Goal: Task Accomplishment & Management: Manage account settings

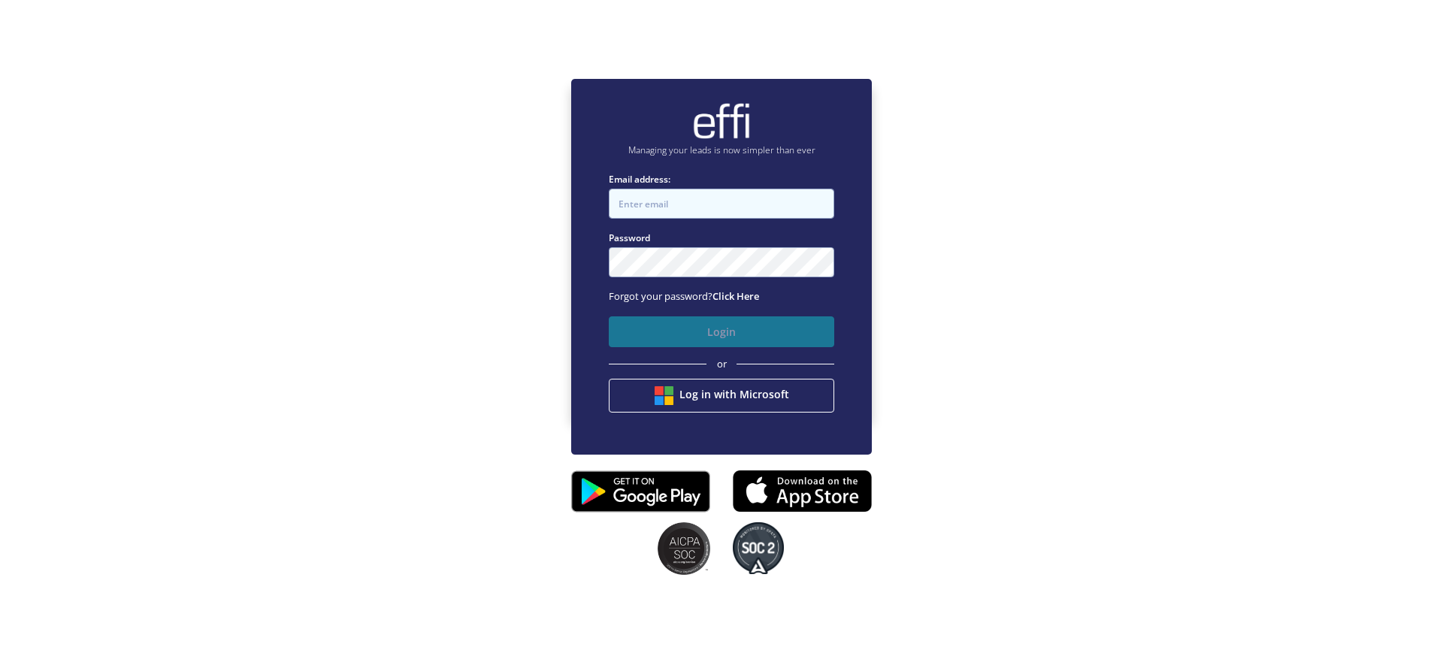
type input "[EMAIL_ADDRESS][DOMAIN_NAME]"
click at [713, 317] on button "Login" at bounding box center [722, 331] width 226 height 31
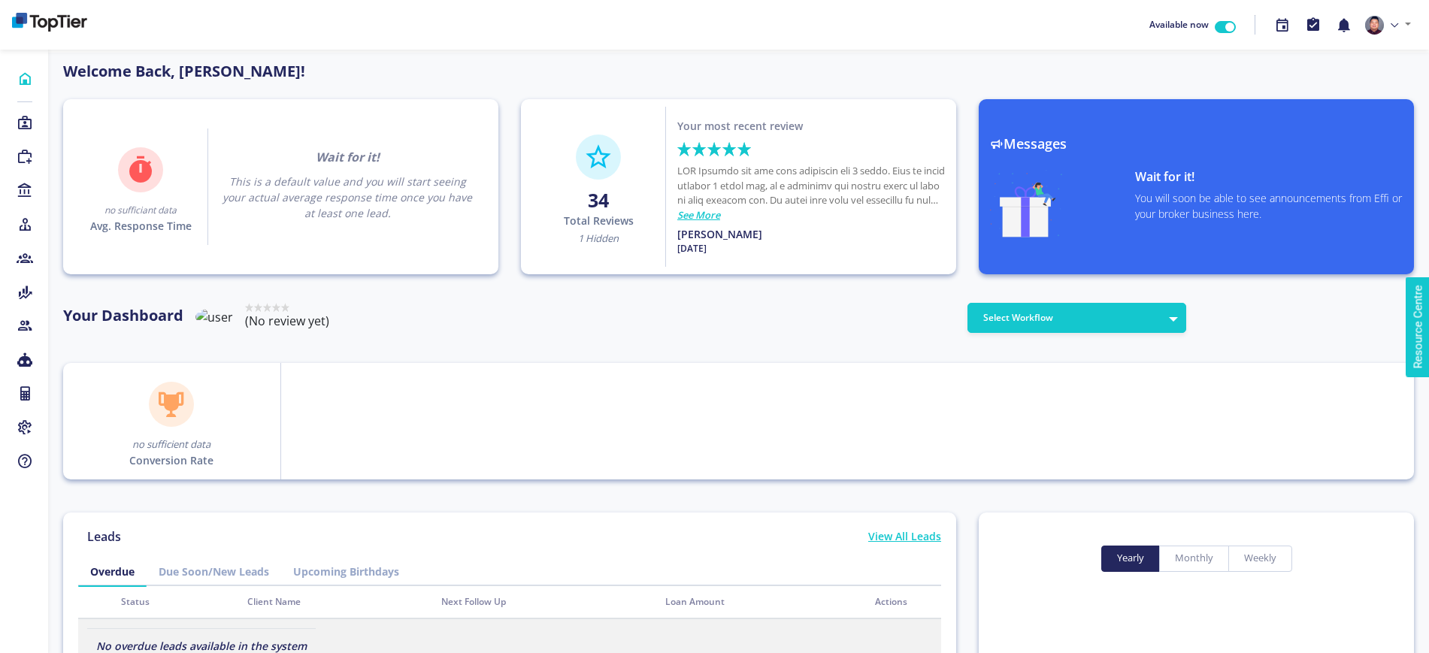
scroll to position [135, 241]
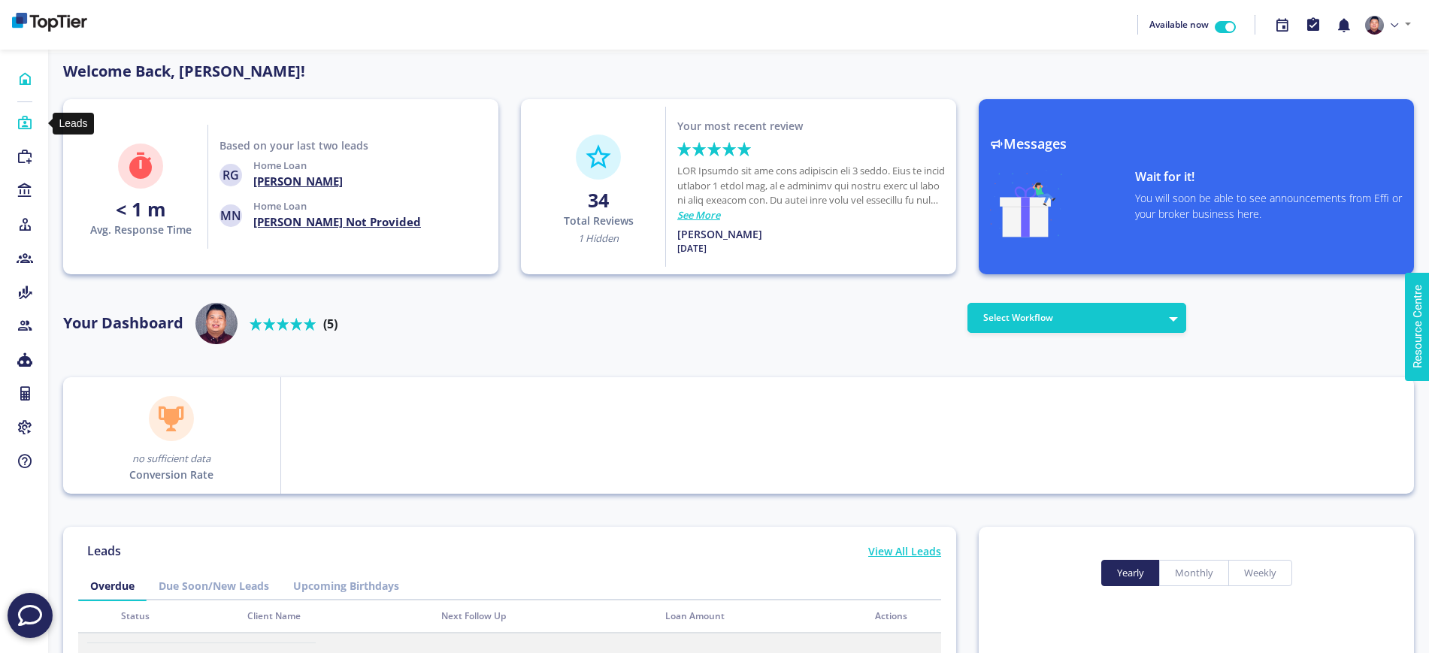
click at [23, 120] on icon at bounding box center [25, 123] width 17 height 15
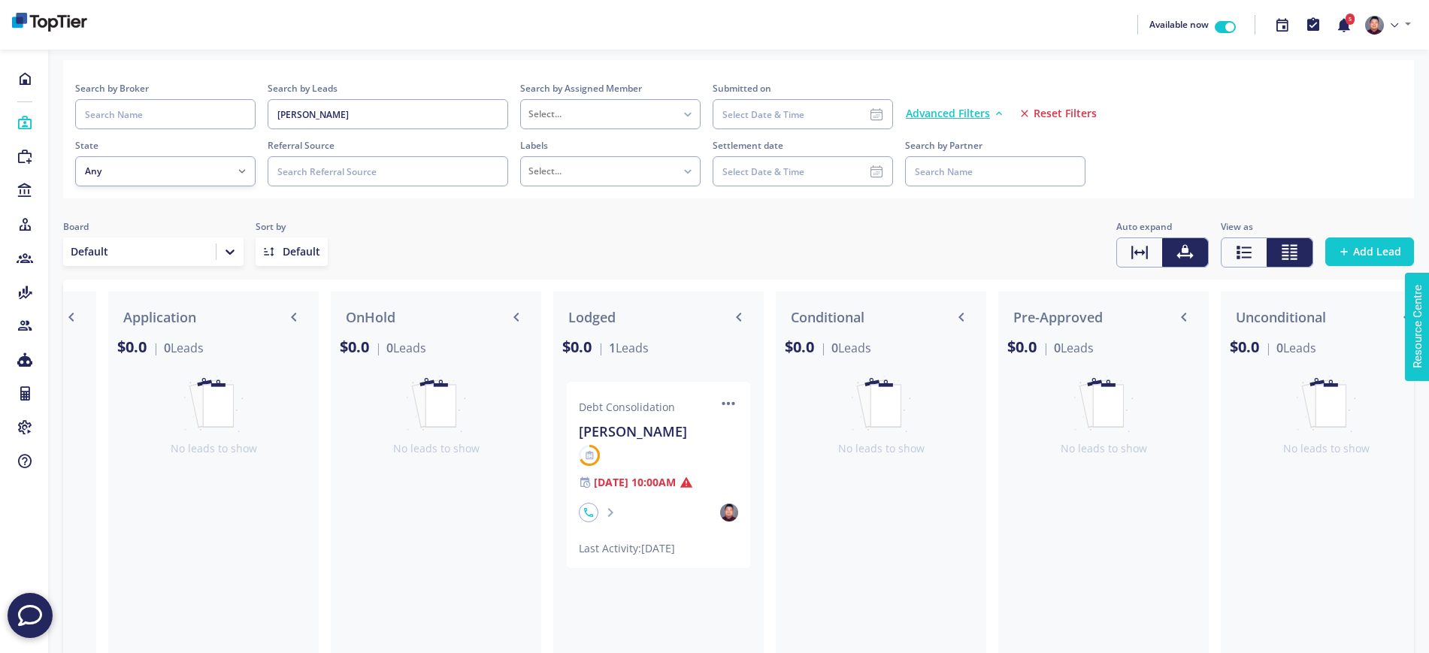
scroll to position [0, 2667]
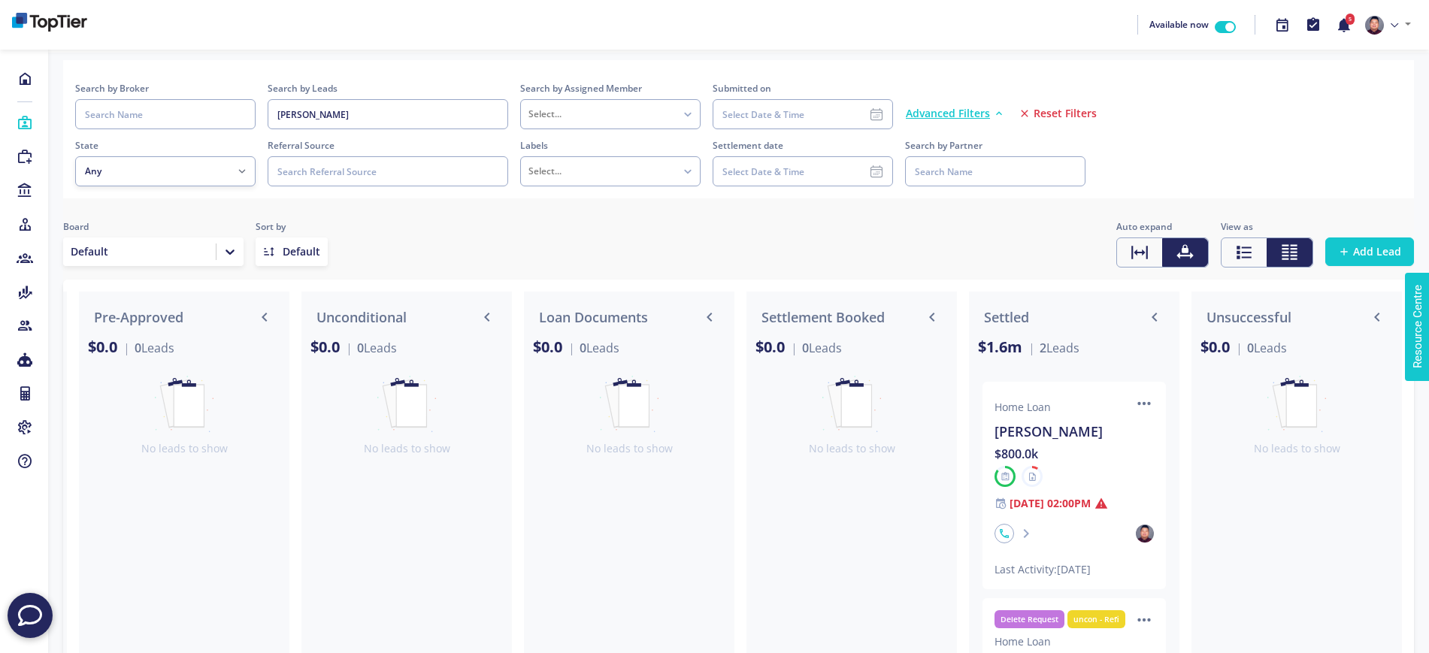
click at [1034, 430] on div "[PERSON_NAME]" at bounding box center [1074, 431] width 159 height 21
